Goal: Communication & Community: Connect with others

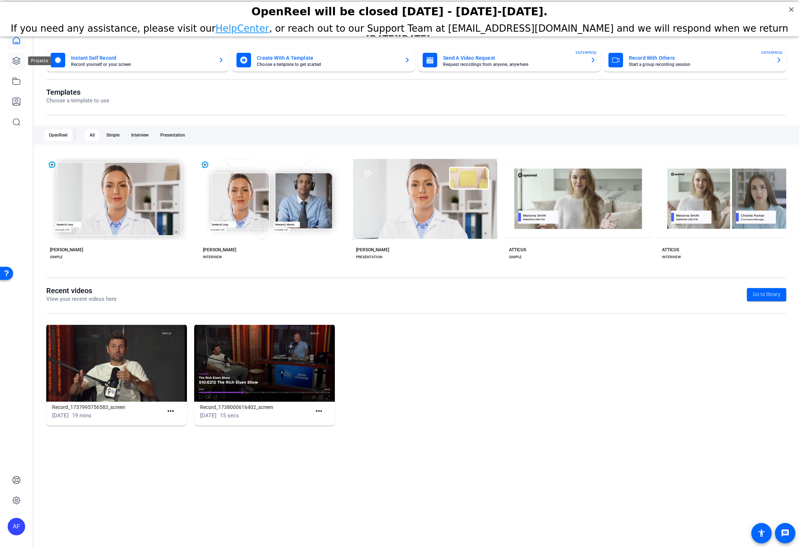
click at [19, 63] on icon at bounding box center [16, 60] width 7 height 7
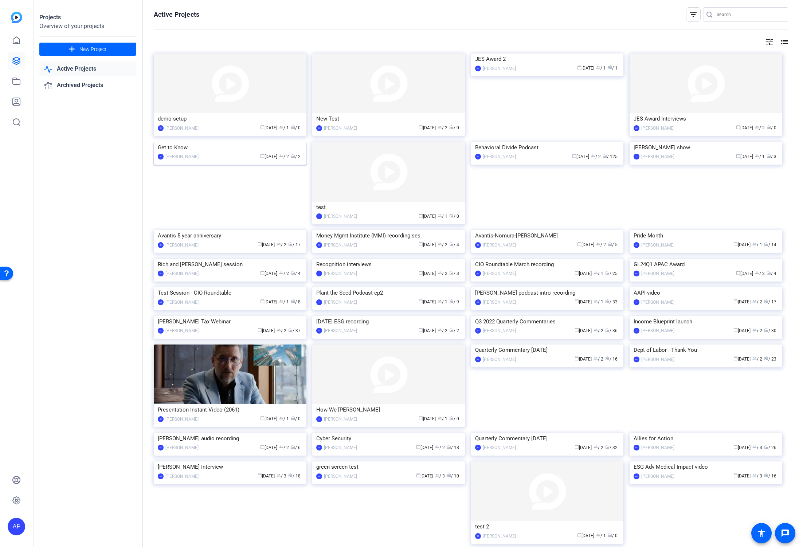
click at [232, 142] on img at bounding box center [230, 142] width 153 height 0
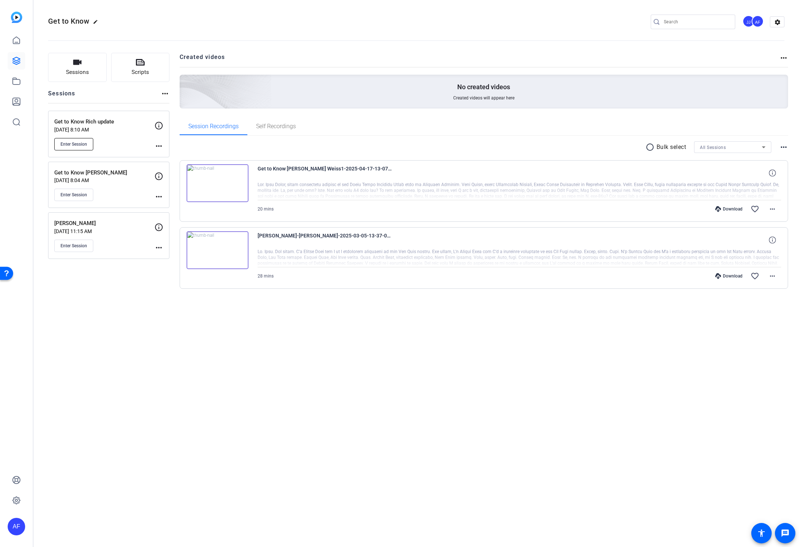
click at [75, 145] on span "Enter Session" at bounding box center [73, 144] width 27 height 6
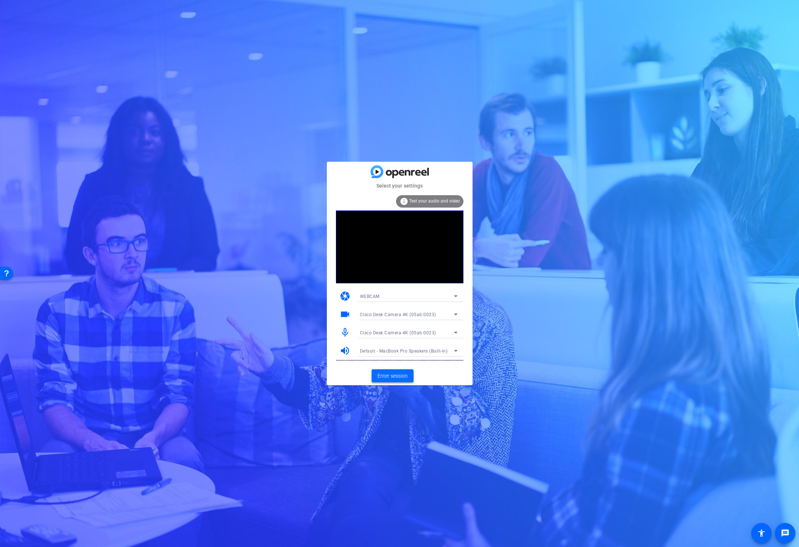
click at [397, 376] on span "Enter session" at bounding box center [393, 376] width 30 height 8
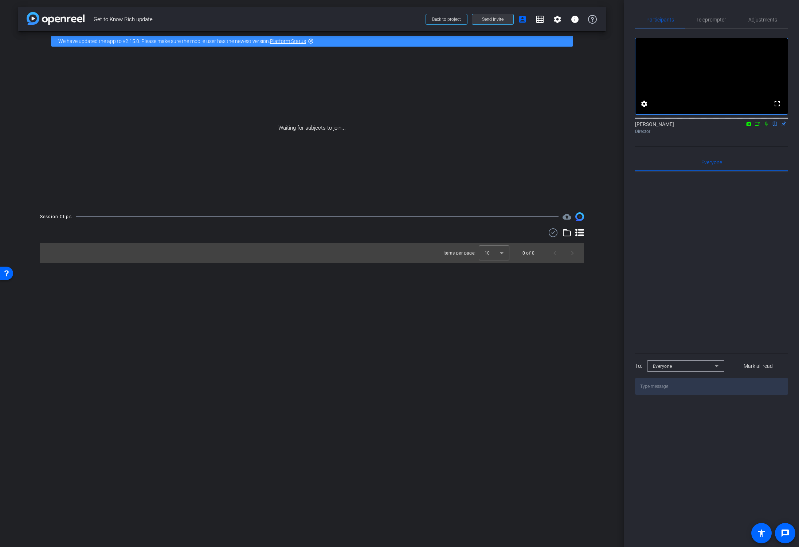
click at [488, 18] on span "Send invite" at bounding box center [493, 19] width 22 height 6
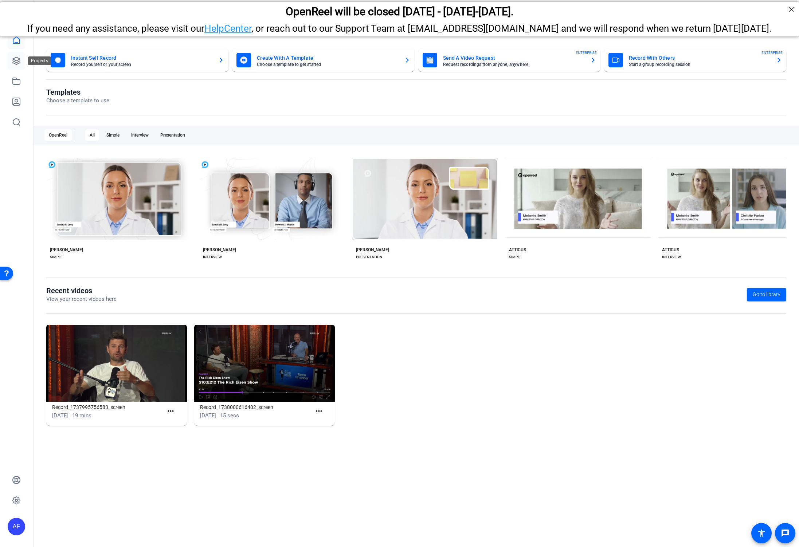
click at [19, 58] on icon at bounding box center [16, 60] width 7 height 7
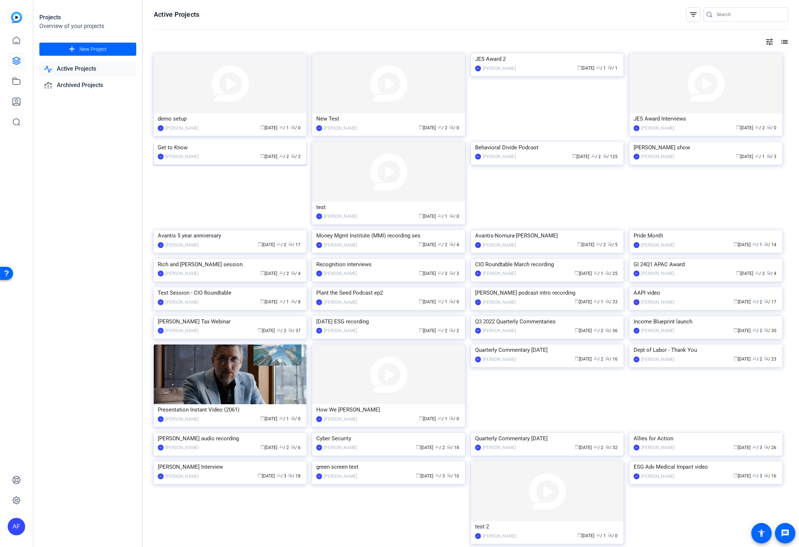
click at [223, 142] on img at bounding box center [230, 142] width 153 height 0
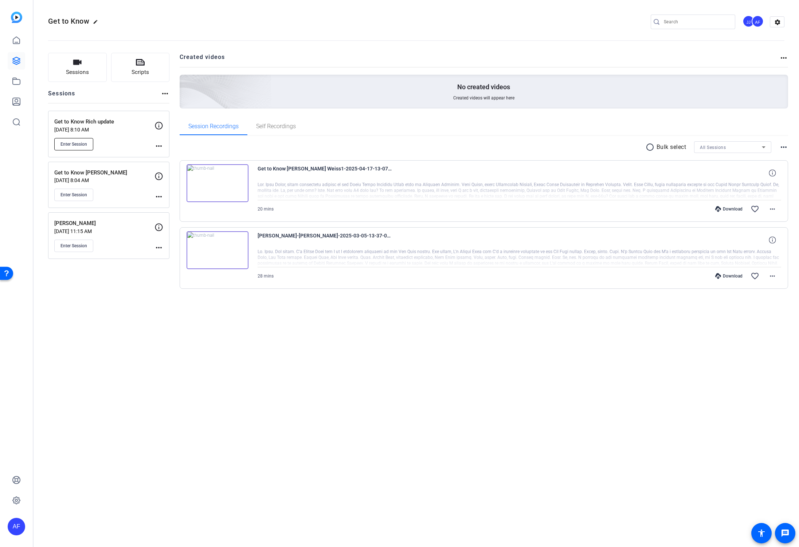
click at [83, 144] on span "Enter Session" at bounding box center [73, 144] width 27 height 6
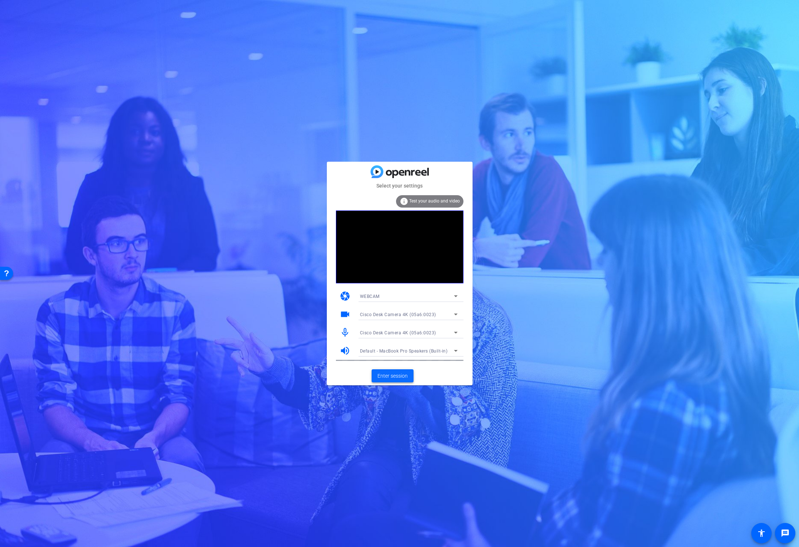
click at [394, 375] on span "Enter session" at bounding box center [393, 376] width 30 height 8
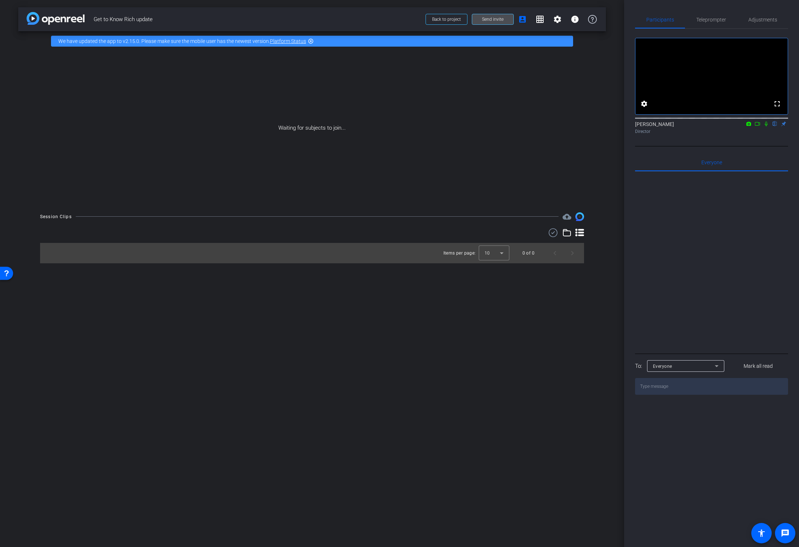
click at [493, 20] on span "Send invite" at bounding box center [493, 19] width 22 height 6
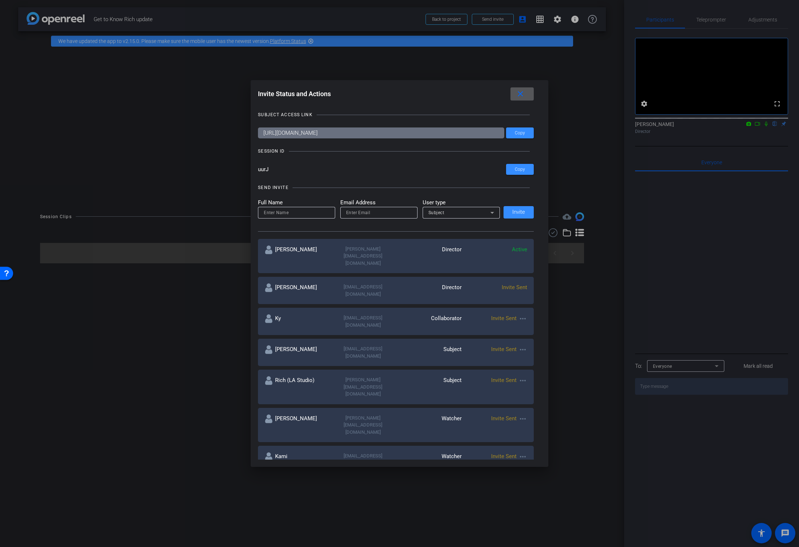
click at [302, 213] on input at bounding box center [297, 212] width 66 height 9
type input "Tony Foster"
click at [367, 212] on input "email" at bounding box center [379, 212] width 66 height 9
paste input "tony_foster@americancentury.com"
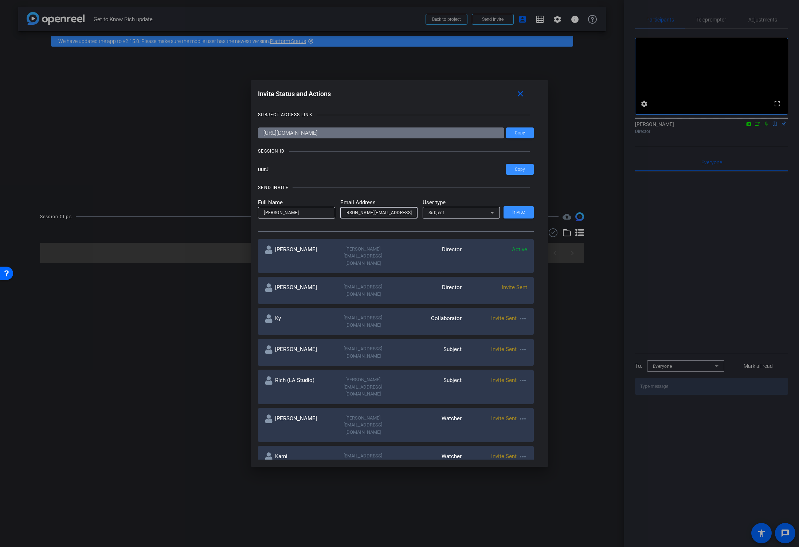
type input "tony_foster@americancentury.com"
click at [456, 213] on div "Subject" at bounding box center [460, 212] width 62 height 9
click at [443, 229] on span "Collaborator" at bounding box center [442, 227] width 27 height 9
click at [512, 211] on span "Invite" at bounding box center [518, 212] width 13 height 5
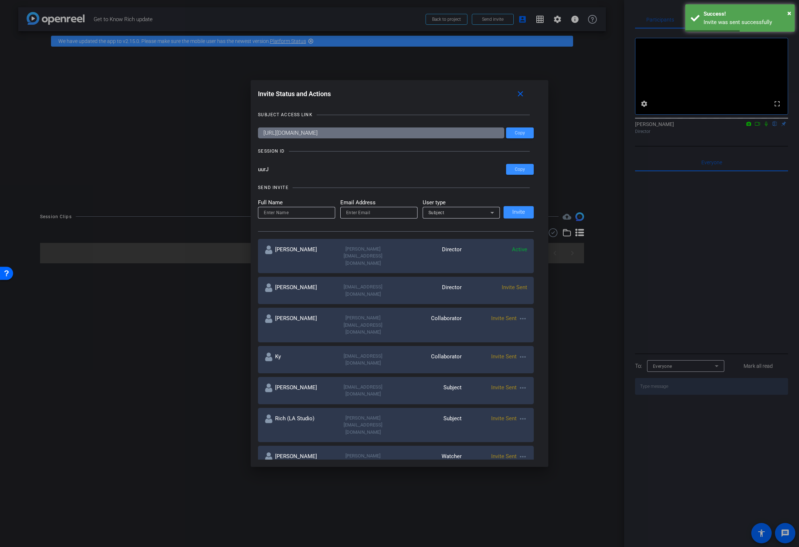
click at [188, 184] on div at bounding box center [399, 273] width 799 height 547
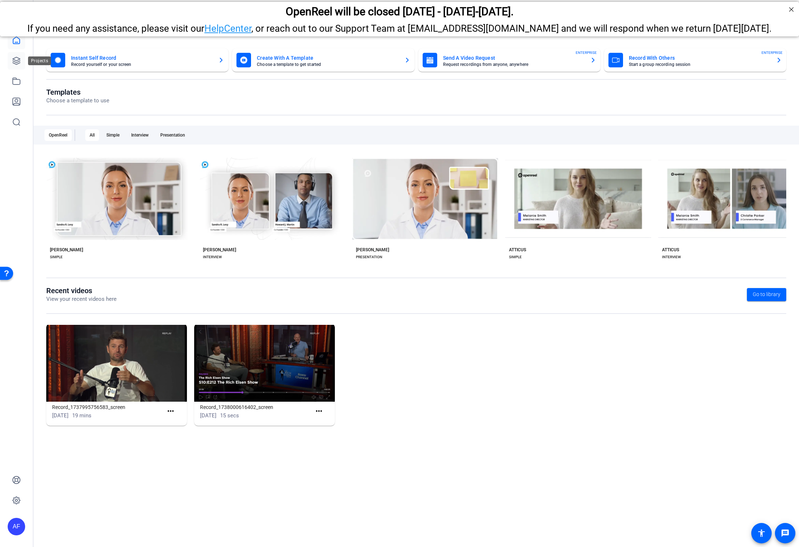
click at [16, 58] on icon at bounding box center [16, 60] width 9 height 9
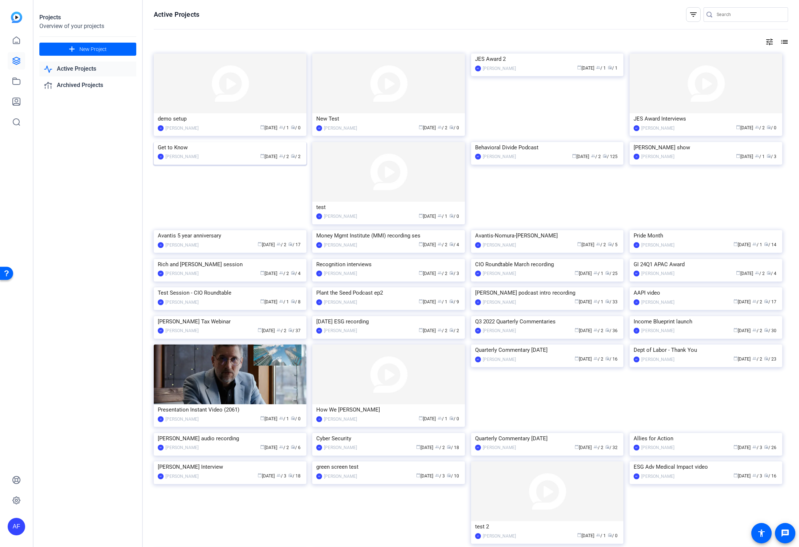
click at [195, 142] on img at bounding box center [230, 142] width 153 height 0
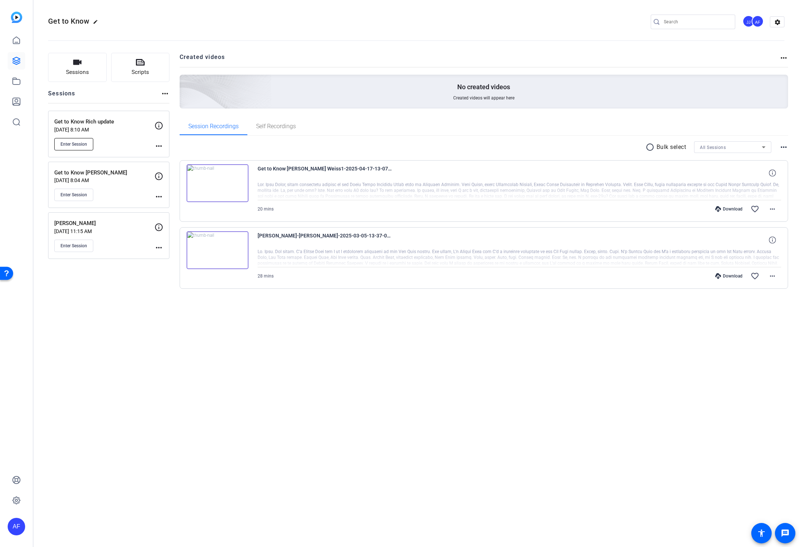
click at [78, 146] on span "Enter Session" at bounding box center [73, 144] width 27 height 6
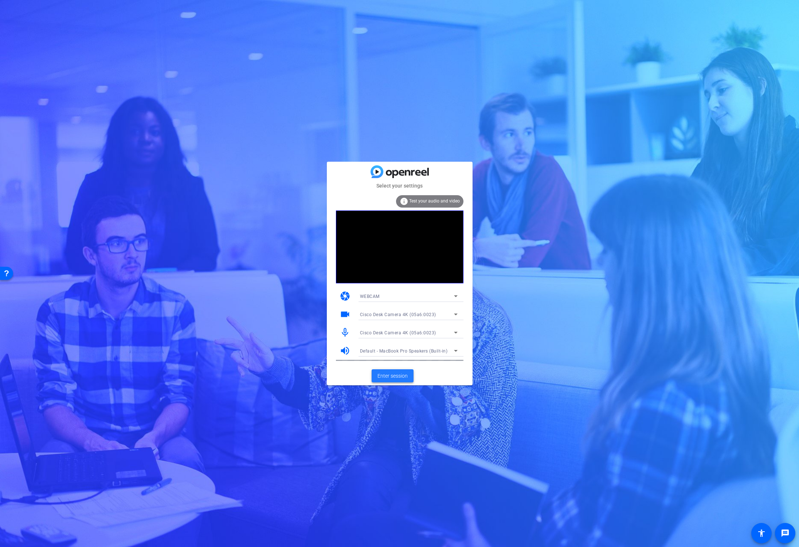
click at [385, 374] on span "Enter session" at bounding box center [393, 376] width 30 height 8
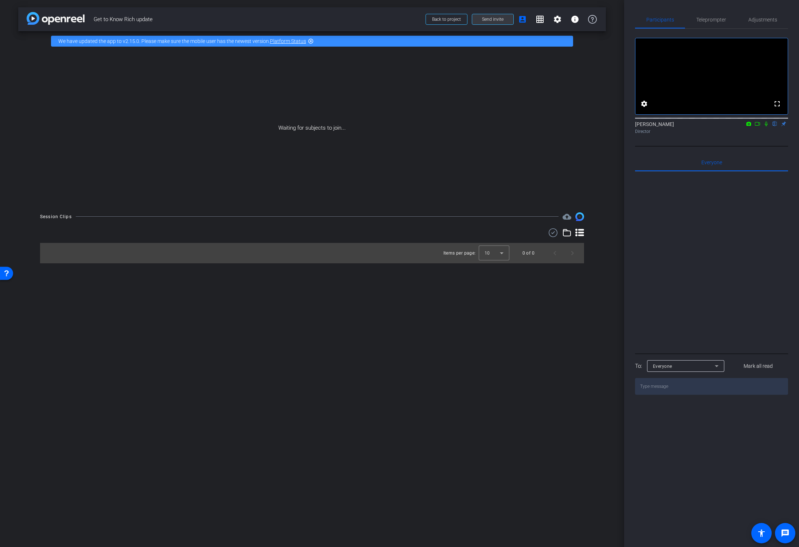
click at [488, 19] on span "Send invite" at bounding box center [493, 19] width 22 height 6
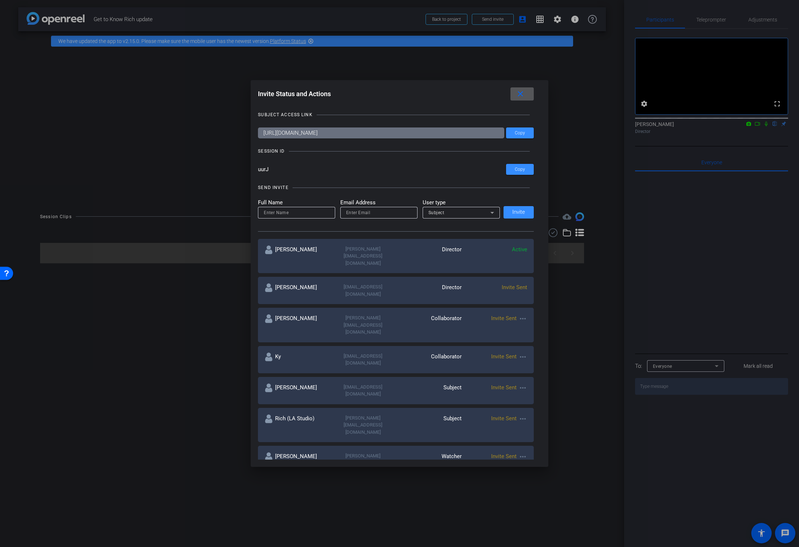
click at [300, 216] on input at bounding box center [297, 212] width 66 height 9
type input "Gillian"
click at [370, 215] on input "email" at bounding box center [379, 212] width 66 height 9
paste input "[EMAIL_ADDRESS][DOMAIN_NAME]"
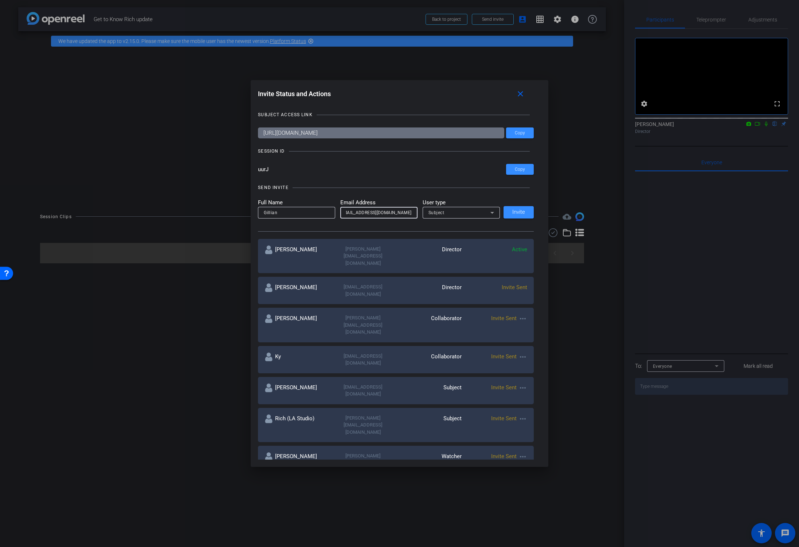
type input "[EMAIL_ADDRESS][DOMAIN_NAME]"
click at [456, 212] on div "Subject" at bounding box center [460, 212] width 62 height 9
click at [444, 237] on span "Watcher" at bounding box center [438, 239] width 19 height 9
click at [523, 213] on span "Invite" at bounding box center [518, 212] width 13 height 5
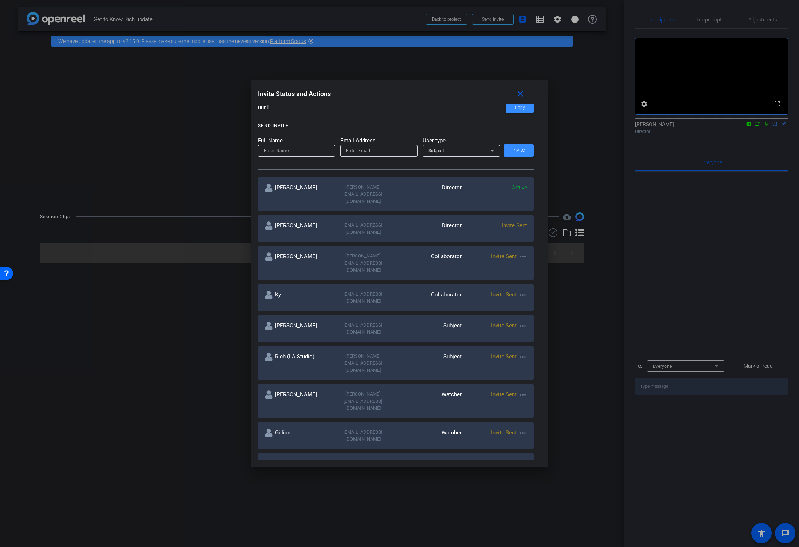
scroll to position [60, 0]
